Goal: Transaction & Acquisition: Purchase product/service

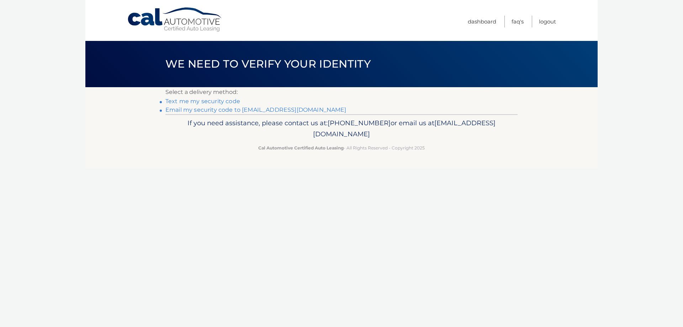
click at [216, 111] on link "Email my security code to [EMAIL_ADDRESS][DOMAIN_NAME]" at bounding box center [255, 109] width 181 height 7
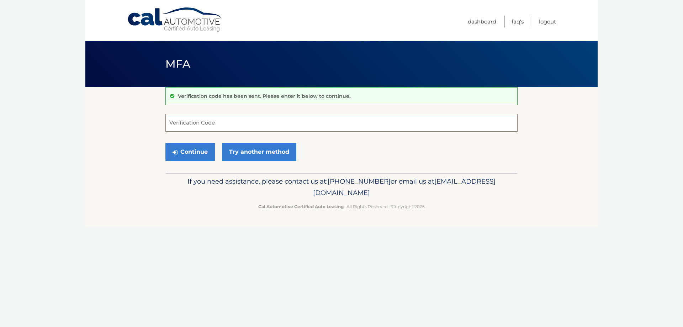
click at [206, 127] on input "Verification Code" at bounding box center [341, 123] width 352 height 18
click at [236, 121] on input "Verification Code" at bounding box center [341, 123] width 352 height 18
type input "227087"
click at [194, 148] on button "Continue" at bounding box center [189, 152] width 49 height 18
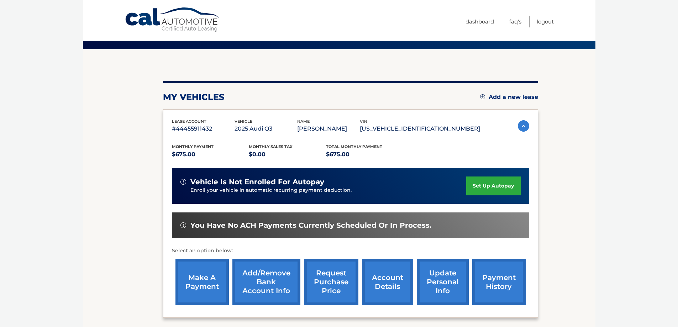
scroll to position [104, 0]
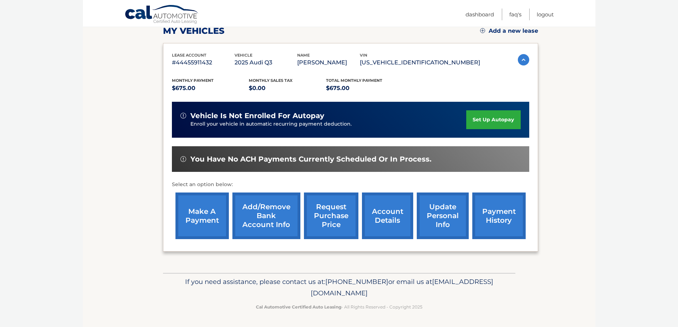
click at [203, 214] on link "make a payment" at bounding box center [201, 216] width 53 height 47
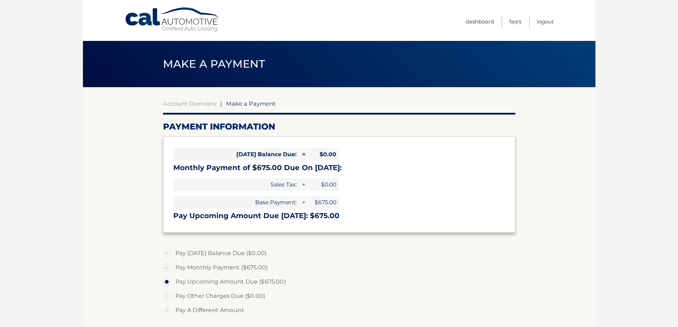
select select "ZmE2MzM1ZjMtNWUwNS00ODc4LWIxZDYtNmZkODlmMjJmYTkw"
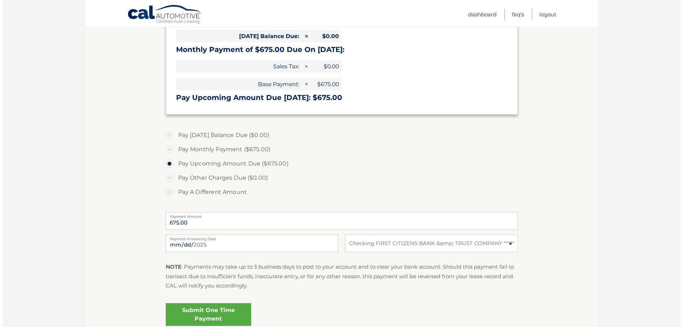
scroll to position [142, 0]
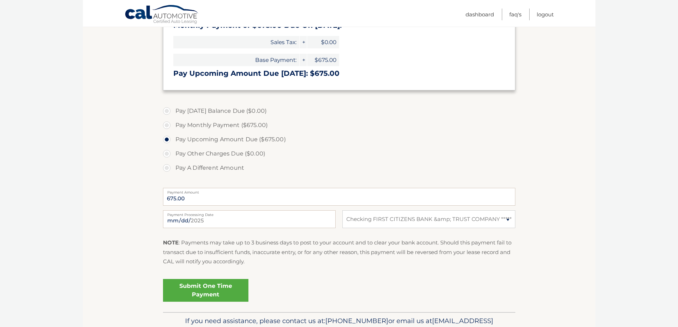
click at [206, 290] on link "Submit One Time Payment" at bounding box center [205, 290] width 85 height 23
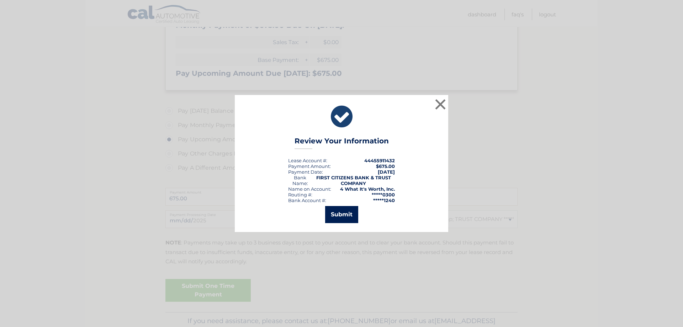
click at [345, 212] on button "Submit" at bounding box center [341, 214] width 33 height 17
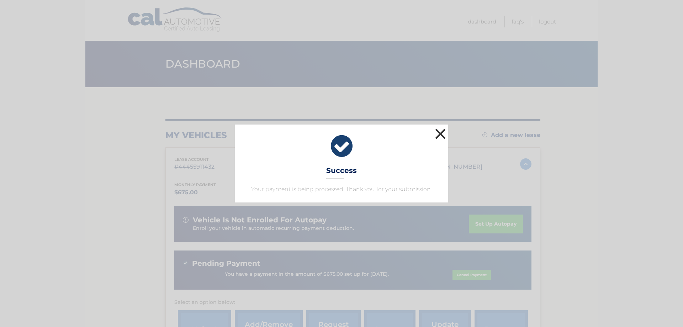
click at [440, 132] on button "×" at bounding box center [440, 134] width 14 height 14
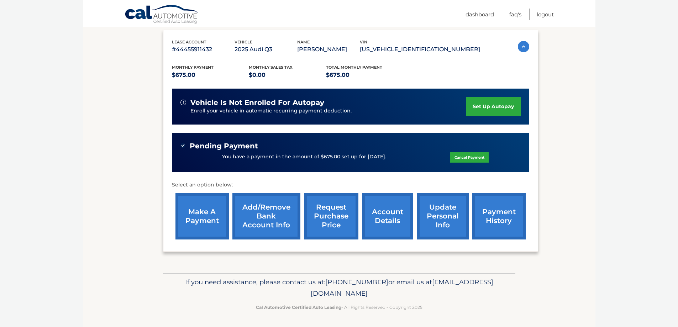
scroll to position [118, 0]
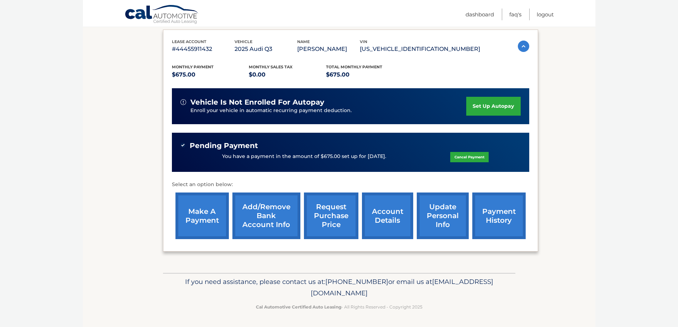
click at [375, 217] on link "account details" at bounding box center [387, 216] width 51 height 47
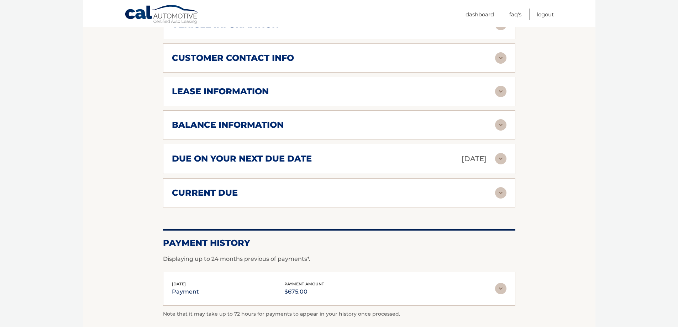
scroll to position [285, 0]
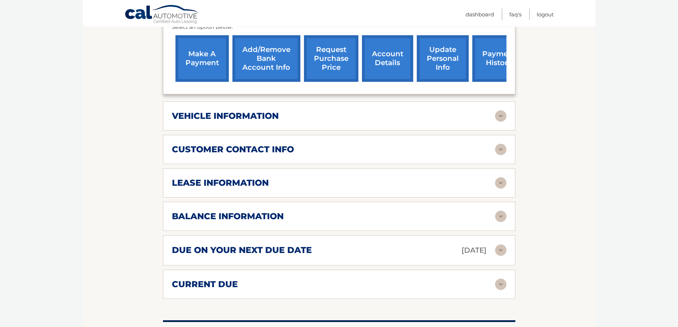
click at [500, 184] on img at bounding box center [500, 182] width 11 height 11
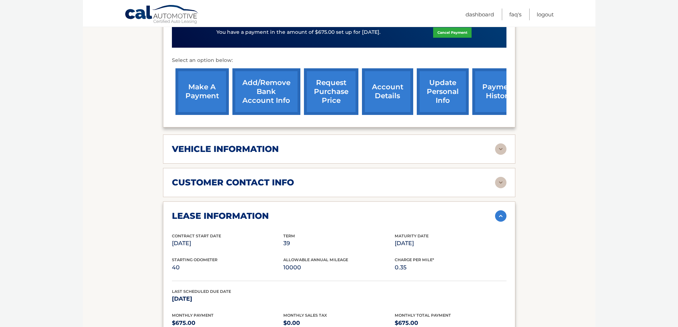
scroll to position [249, 0]
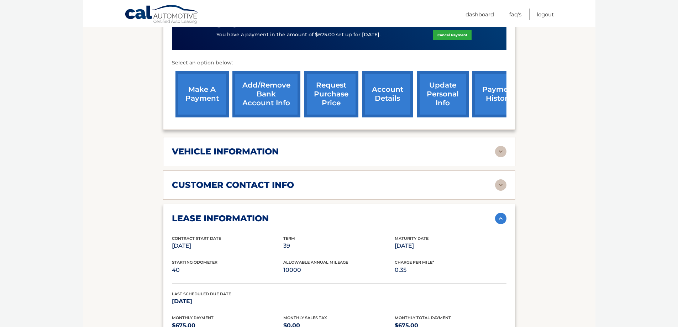
click at [504, 183] on img at bounding box center [500, 184] width 11 height 11
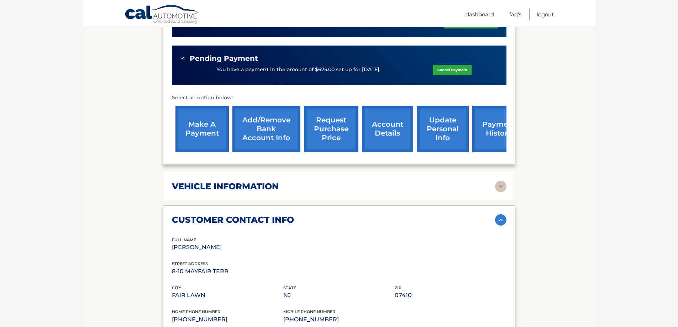
scroll to position [214, 0]
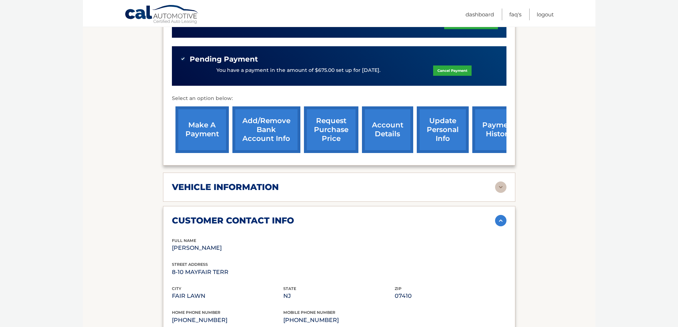
click at [501, 194] on div "vehicle information vehicle Year 2025 vehicle make Audi vehicle model Q3 vehicl…" at bounding box center [339, 187] width 352 height 29
click at [503, 191] on img at bounding box center [500, 187] width 11 height 11
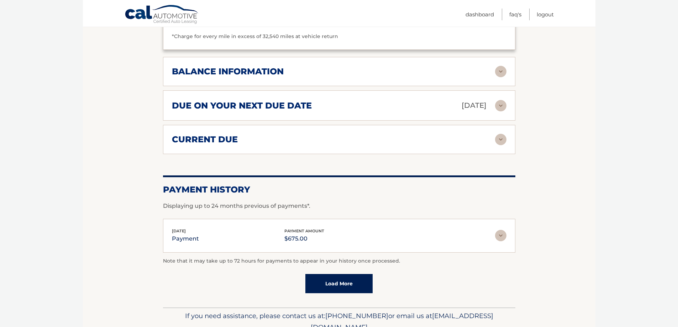
scroll to position [890, 0]
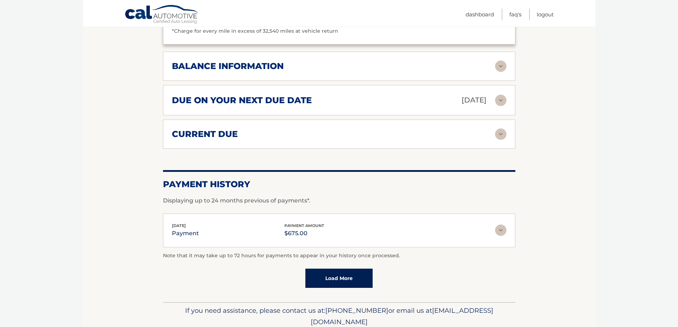
click at [505, 63] on img at bounding box center [500, 66] width 11 height 11
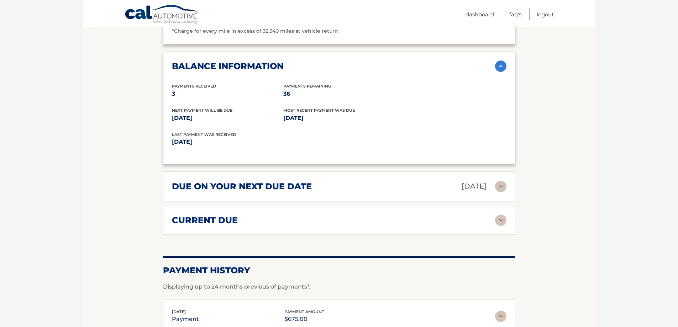
click at [498, 183] on img at bounding box center [500, 186] width 11 height 11
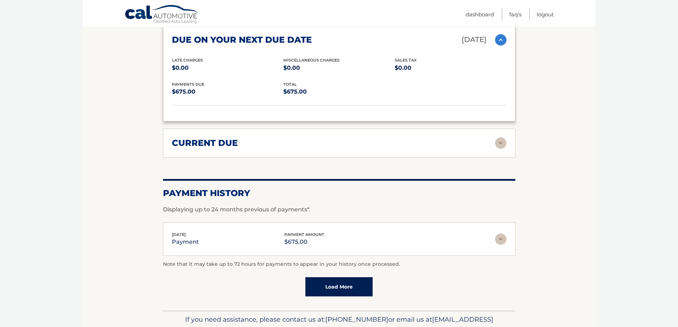
scroll to position [1068, 0]
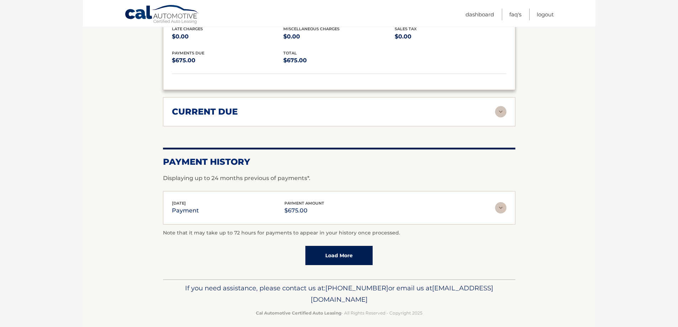
click at [501, 112] on img at bounding box center [500, 111] width 11 height 11
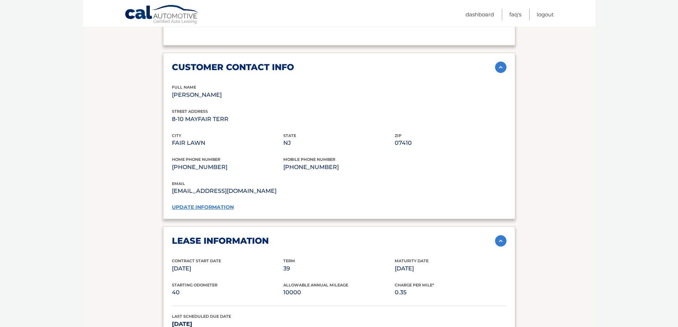
scroll to position [379, 0]
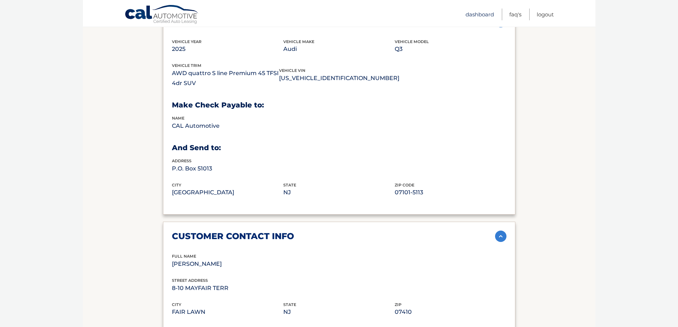
click at [478, 14] on link "Dashboard" at bounding box center [480, 15] width 28 height 12
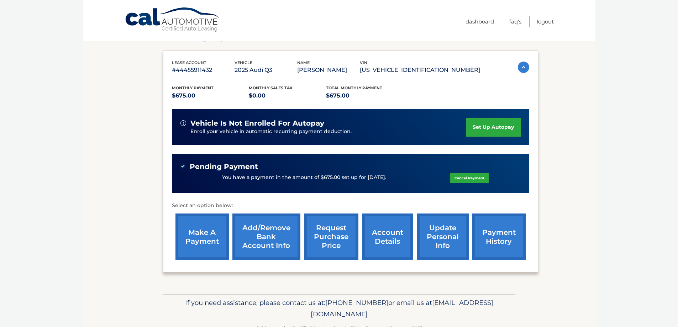
scroll to position [118, 0]
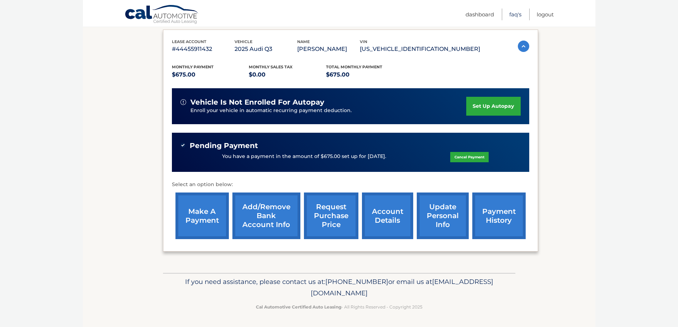
click at [514, 14] on link "FAQ's" at bounding box center [515, 15] width 12 height 12
